Goal: Use online tool/utility: Utilize a website feature to perform a specific function

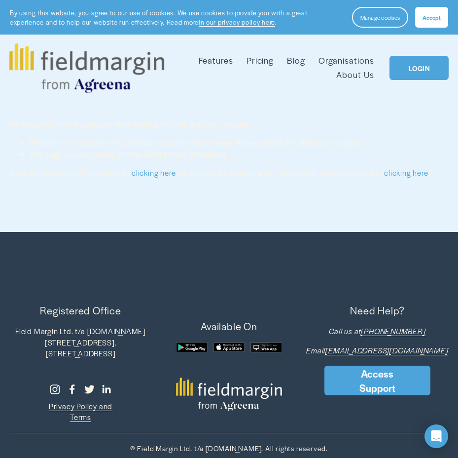
click at [416, 69] on link "LOGIN" at bounding box center [419, 68] width 59 height 24
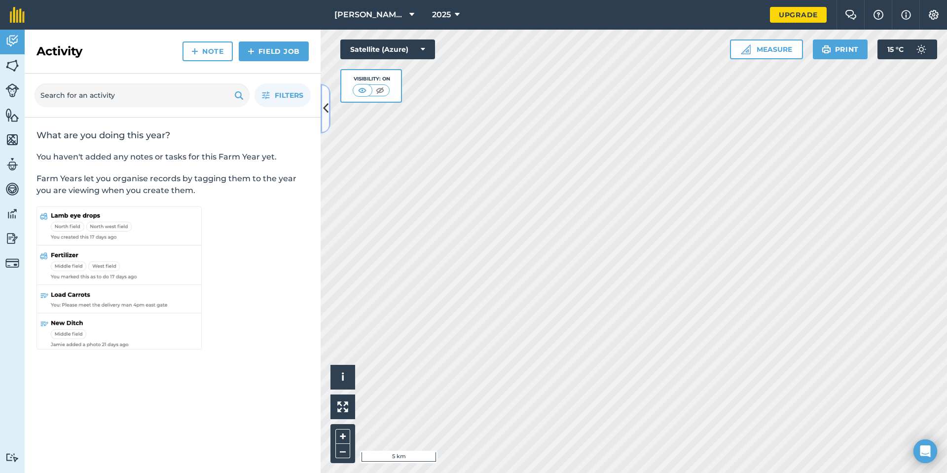
click at [324, 95] on button at bounding box center [326, 108] width 10 height 49
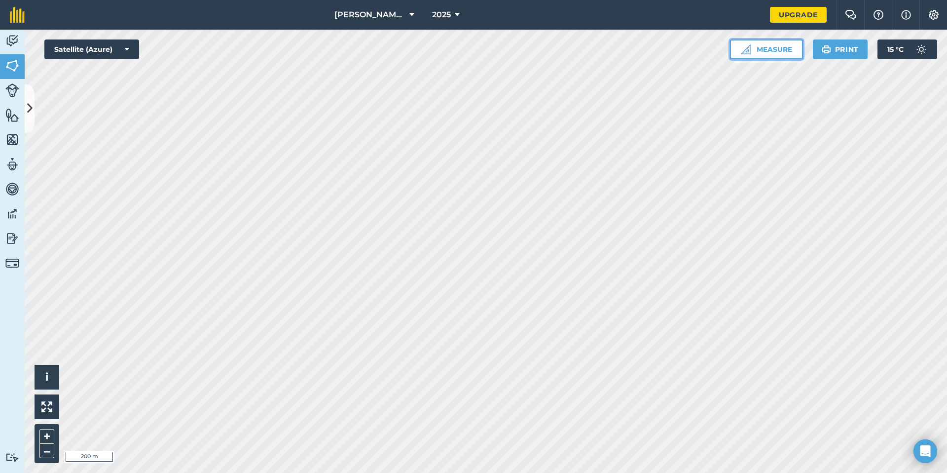
click at [771, 56] on button "Measure" at bounding box center [766, 49] width 73 height 20
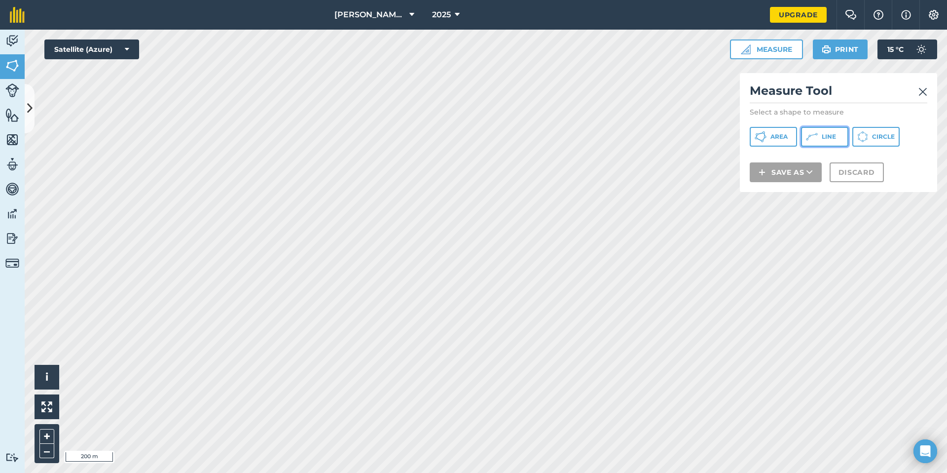
click at [839, 136] on button "Line" at bounding box center [824, 137] width 47 height 20
click at [364, 26] on div "[PERSON_NAME] Farms 2025 Upgrade Farm Chat Help Info Settings Map printing is n…" at bounding box center [473, 236] width 947 height 473
